Goal: Find specific page/section: Find specific page/section

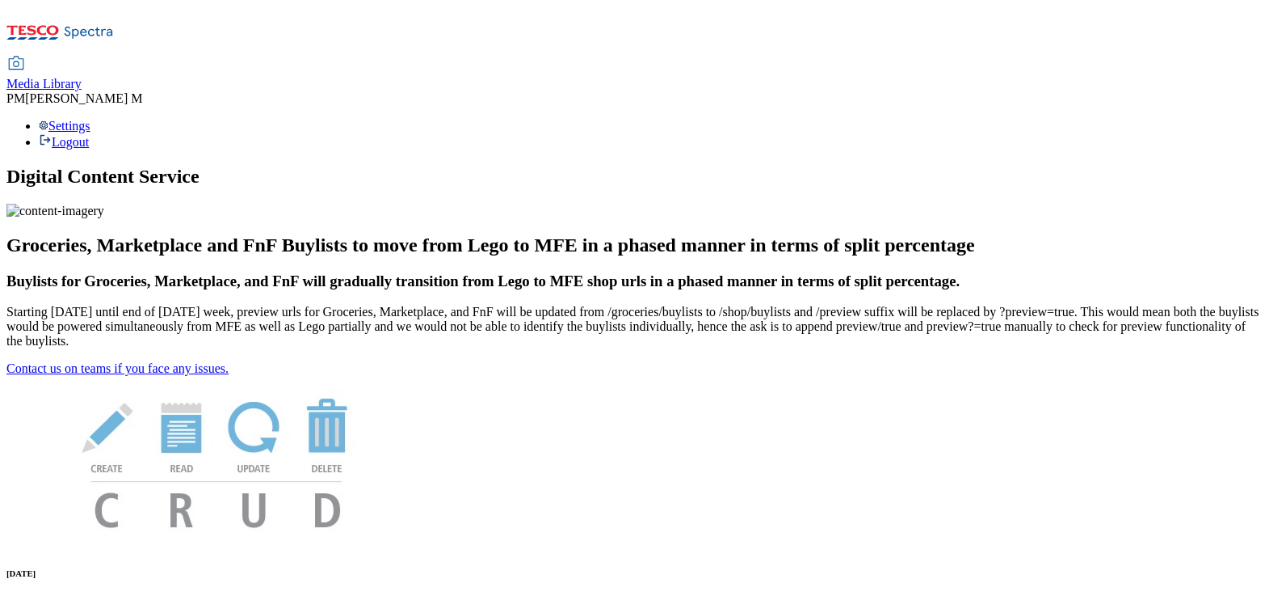
click at [82, 77] on span "Media Library" at bounding box center [43, 84] width 75 height 14
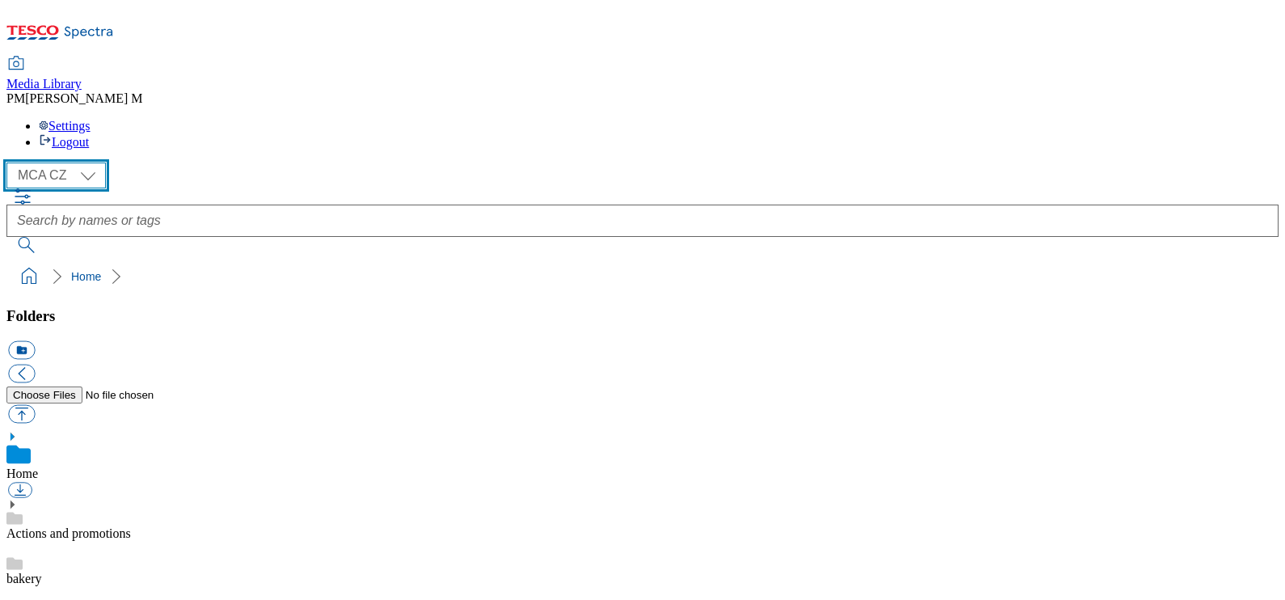
click at [48, 162] on select "MCA CZ MCA HU MCA SK" at bounding box center [55, 175] width 99 height 26
click at [90, 162] on select "MCA CZ MCA HU MCA SK" at bounding box center [55, 175] width 99 height 26
select select "flare-mca-sk"
click at [11, 162] on select "MCA CZ MCA HU MCA SK" at bounding box center [55, 175] width 99 height 26
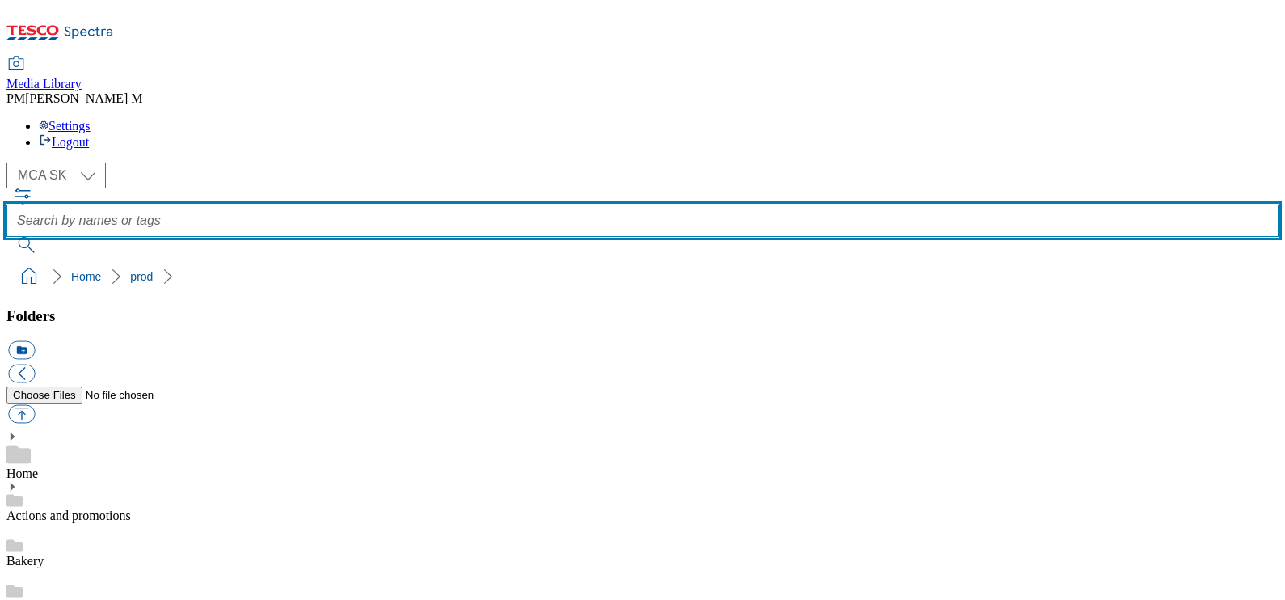
click at [511, 204] on input "text" at bounding box center [642, 220] width 1272 height 32
type input "H31"
click at [6, 237] on button "submit" at bounding box center [27, 245] width 42 height 16
